Goal: Information Seeking & Learning: Understand process/instructions

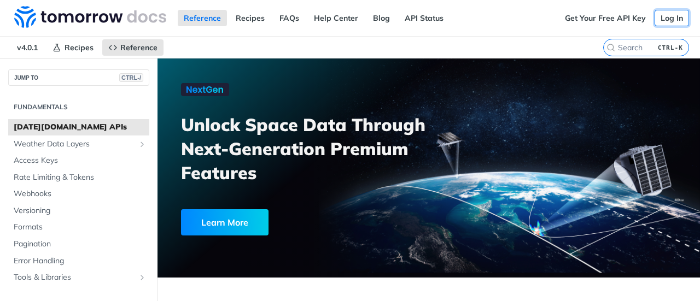
drag, startPoint x: 0, startPoint y: 0, endPoint x: 671, endPoint y: 21, distance: 671.1
click at [671, 21] on link "Log In" at bounding box center [672, 18] width 34 height 16
click at [413, 17] on link "API Status" at bounding box center [424, 18] width 51 height 16
click at [609, 19] on link "Get Your Free API Key" at bounding box center [605, 18] width 93 height 16
click at [75, 48] on span "Recipes" at bounding box center [79, 48] width 29 height 10
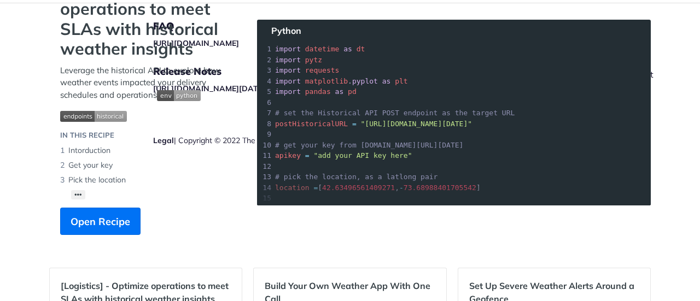
scroll to position [109, 0]
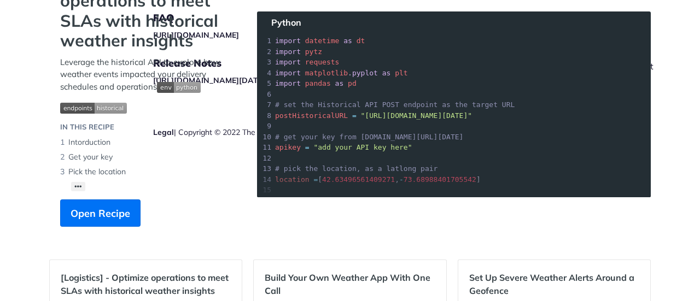
click at [368, 144] on section "[Logistics] - Optimize operations to meet SLAs with historical weather insights…" at bounding box center [350, 110] width 602 height 278
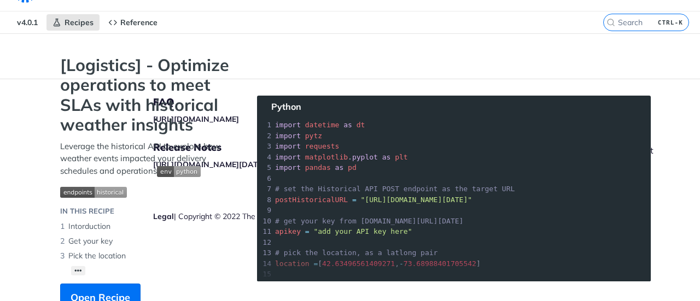
scroll to position [0, 0]
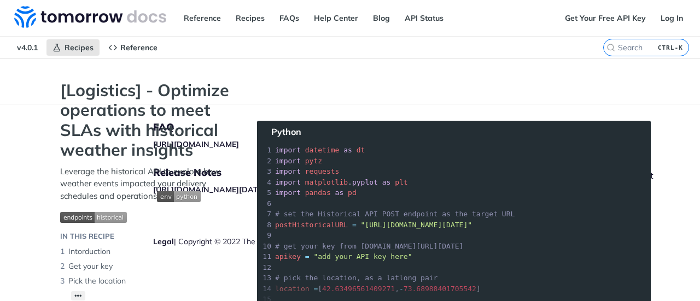
click at [325, 140] on section "[Logistics] - Optimize operations to meet SLAs with historical weather insights…" at bounding box center [350, 219] width 602 height 278
drag, startPoint x: 377, startPoint y: 164, endPoint x: 315, endPoint y: 164, distance: 62.4
click at [289, 153] on section "[Logistics] - Optimize operations to meet SLAs with historical weather insights…" at bounding box center [350, 219] width 602 height 278
click at [334, 186] on section "[Logistics] - Optimize operations to meet SLAs with historical weather insights…" at bounding box center [350, 219] width 602 height 278
